Goal: Transaction & Acquisition: Purchase product/service

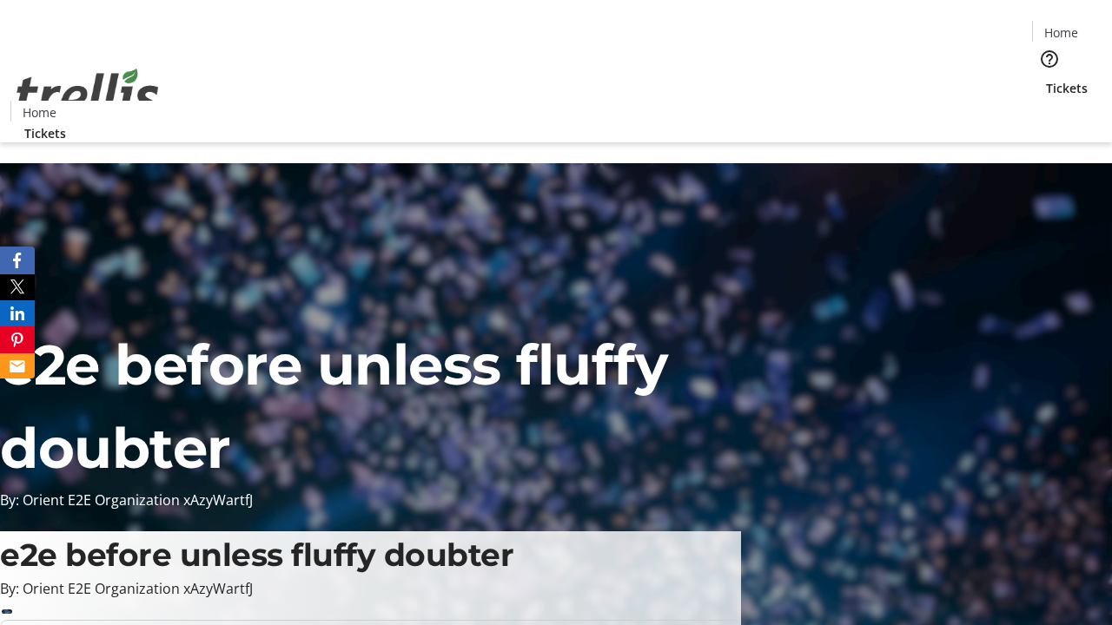
click at [1046, 79] on span "Tickets" at bounding box center [1067, 88] width 42 height 18
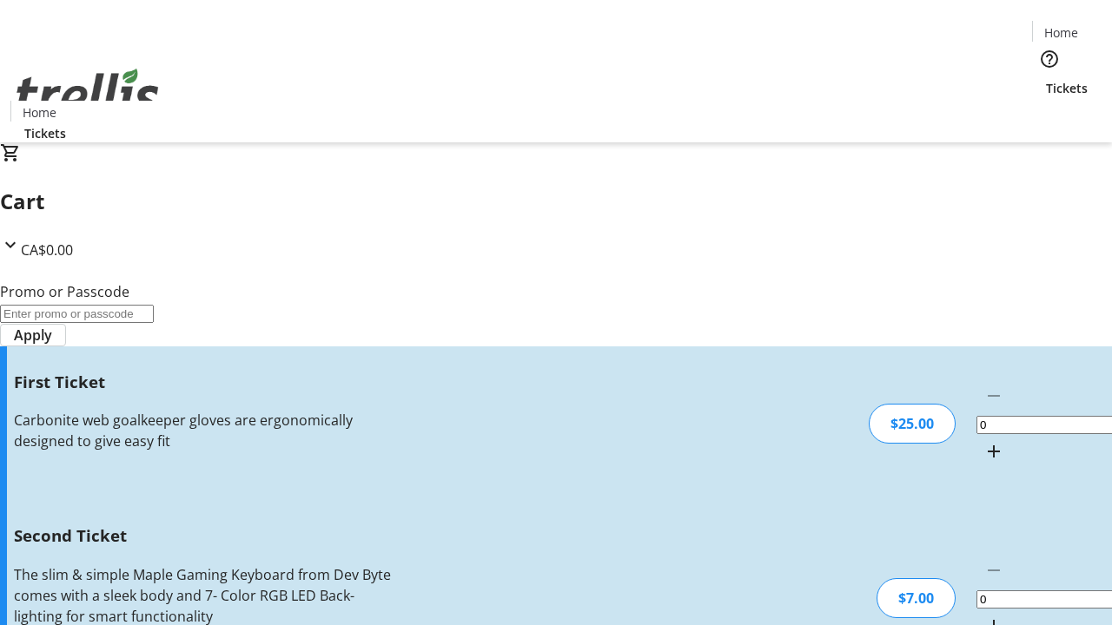
click at [983, 441] on mat-icon "Increment by one" at bounding box center [993, 451] width 21 height 21
type input "1"
click at [983, 616] on mat-icon "Increment by one" at bounding box center [993, 626] width 21 height 21
type input "2"
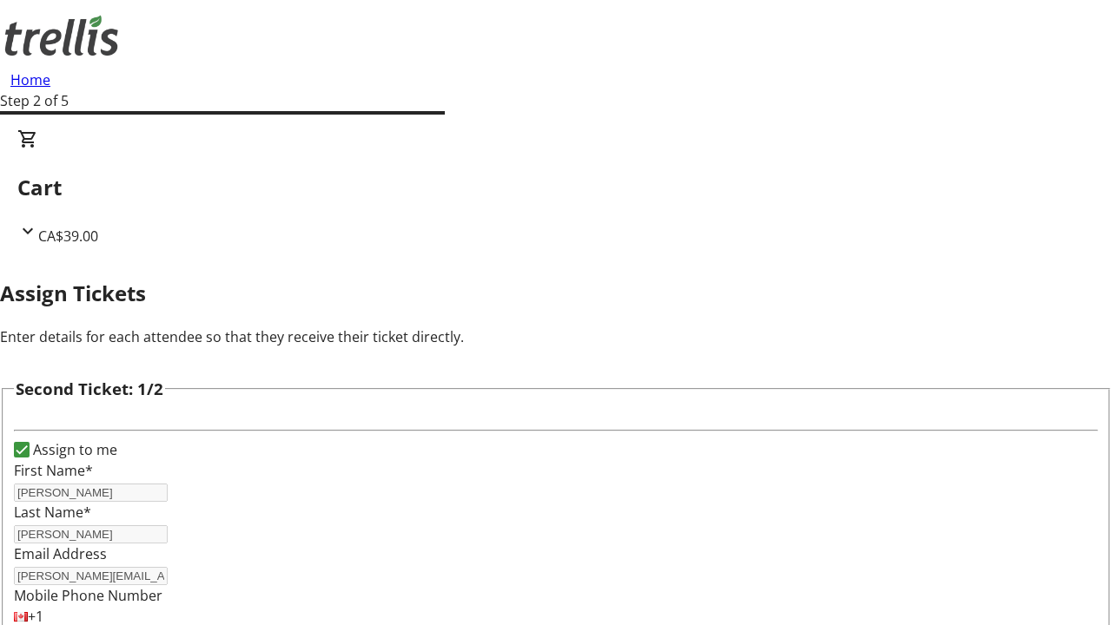
type input "[PERSON_NAME]"
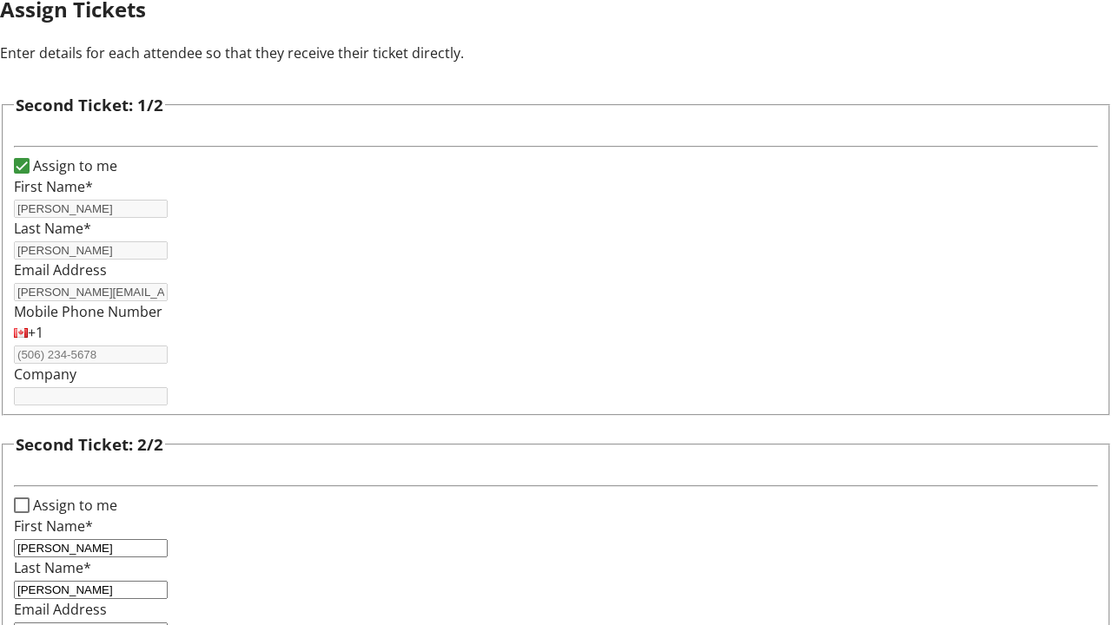
type input "[PERSON_NAME][EMAIL_ADDRESS][DOMAIN_NAME]"
